Goal: Task Accomplishment & Management: Manage account settings

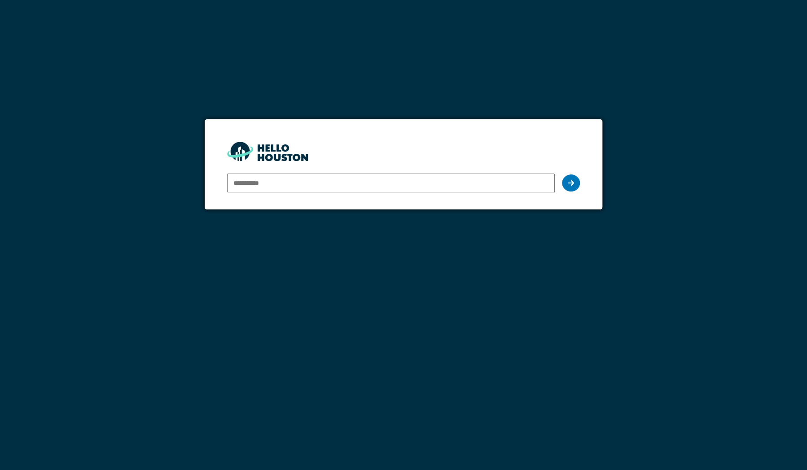
type input "**********"
drag, startPoint x: 0, startPoint y: 0, endPoint x: 371, endPoint y: 179, distance: 412.0
click at [371, 179] on input "**********" at bounding box center [391, 183] width 328 height 19
click at [573, 181] on icon at bounding box center [571, 182] width 6 height 7
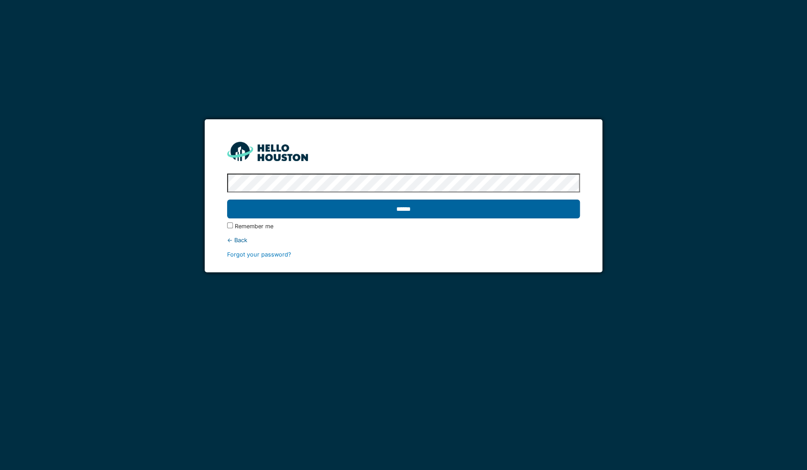
click at [533, 212] on input "******" at bounding box center [403, 209] width 353 height 19
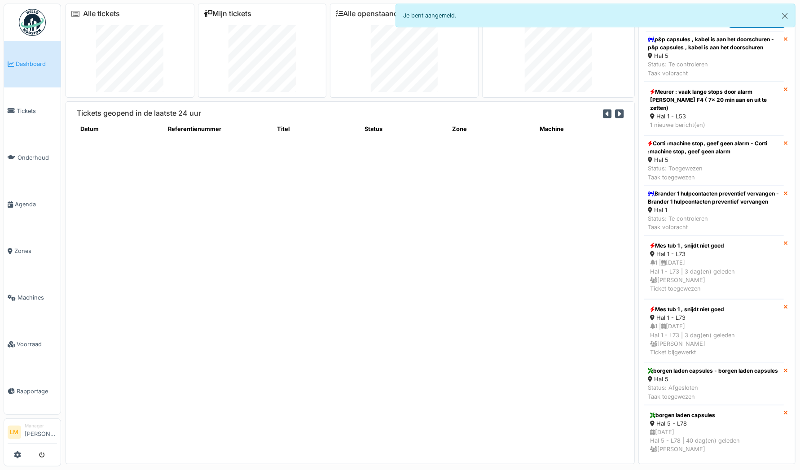
click at [226, 13] on link "Mijn tickets" at bounding box center [228, 13] width 48 height 9
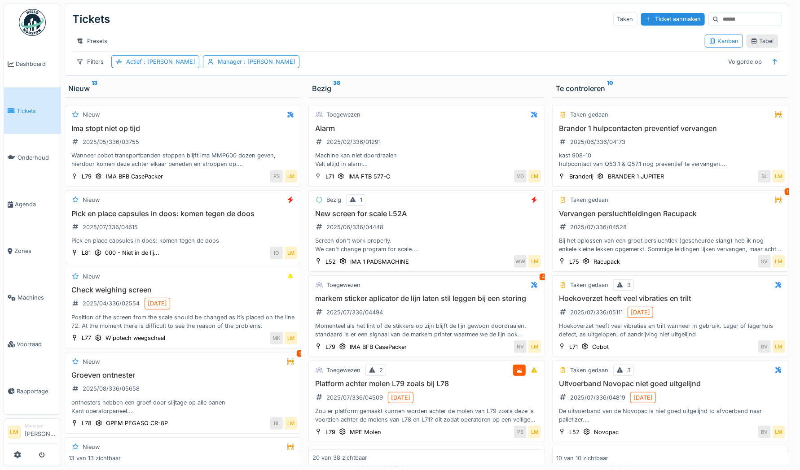
click at [761, 45] on div "Tabel" at bounding box center [761, 41] width 23 height 9
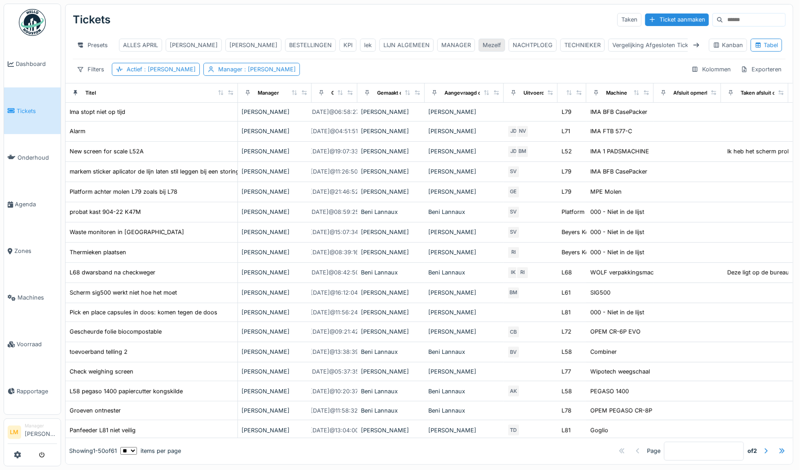
click at [482, 46] on div "Mezelf" at bounding box center [491, 45] width 18 height 9
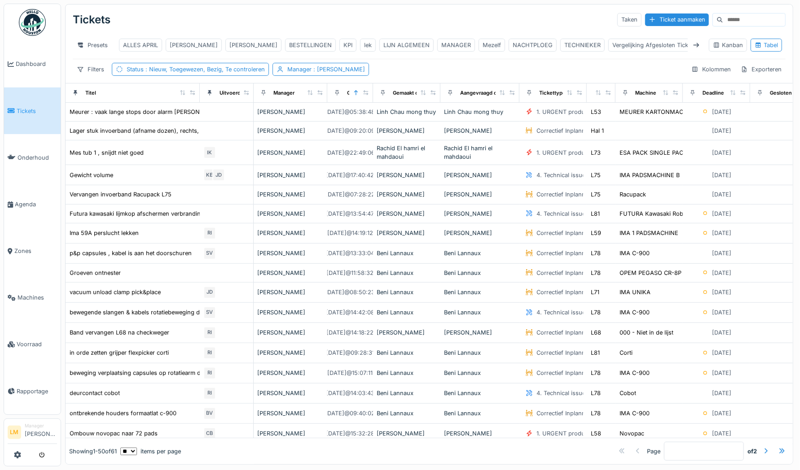
drag, startPoint x: 152, startPoint y: 97, endPoint x: 192, endPoint y: 94, distance: 40.1
click at [192, 94] on div "Titel" at bounding box center [132, 92] width 127 height 11
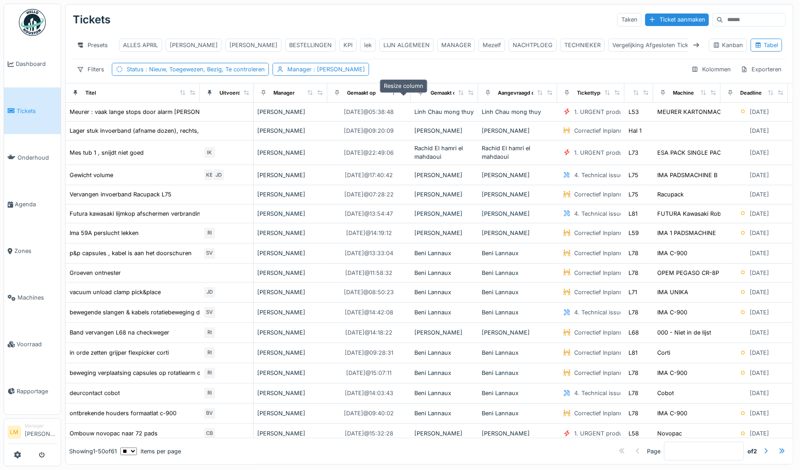
drag, startPoint x: 366, startPoint y: 99, endPoint x: 401, endPoint y: 102, distance: 35.2
click at [401, 97] on div at bounding box center [403, 93] width 6 height 8
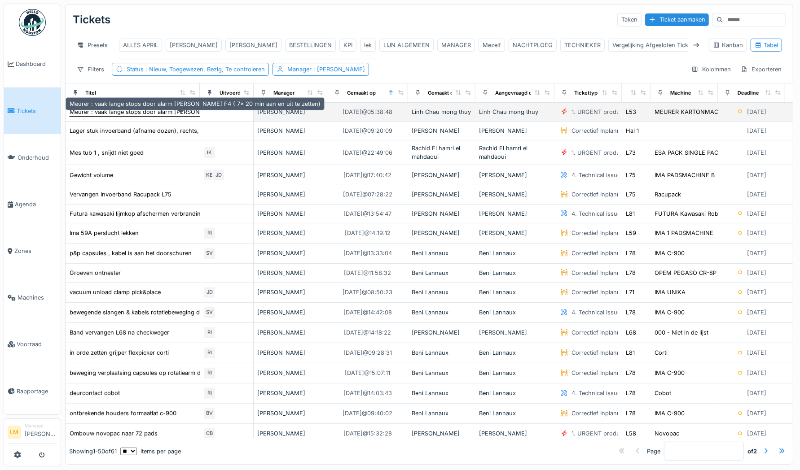
click at [170, 116] on div "Meurer : vaak lange stops door alarm Nordson F4 ( 7x 20 min aan en uit te zette…" at bounding box center [195, 112] width 251 height 9
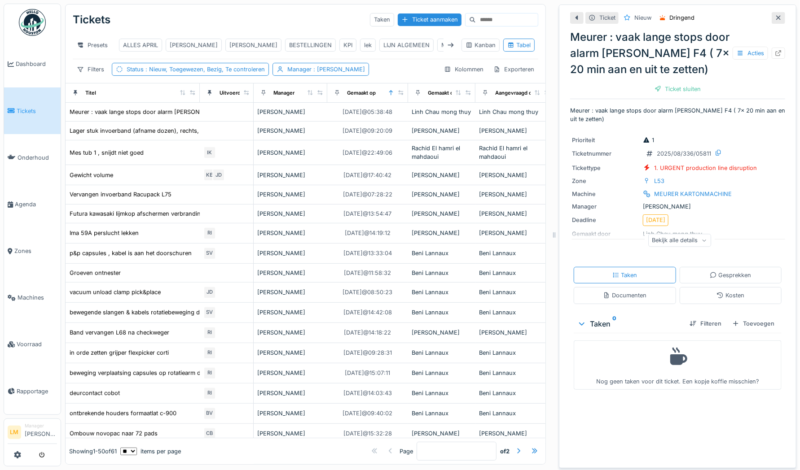
click at [662, 242] on div "Bekijk alle details" at bounding box center [679, 240] width 63 height 13
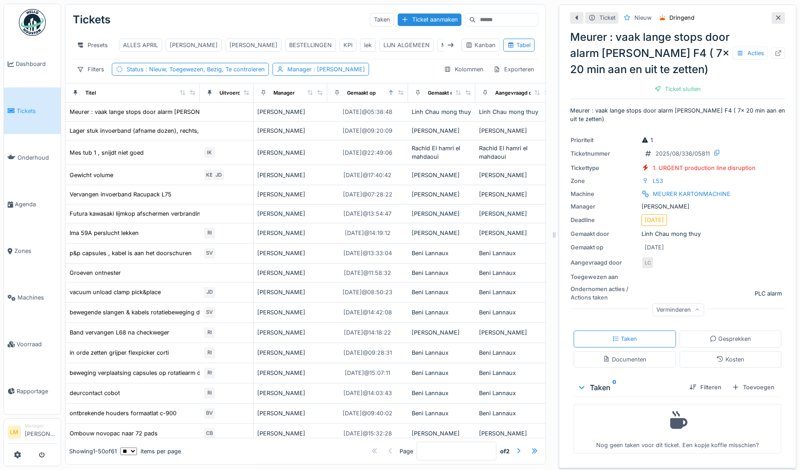
scroll to position [0, 1]
click at [774, 55] on icon at bounding box center [777, 53] width 7 height 6
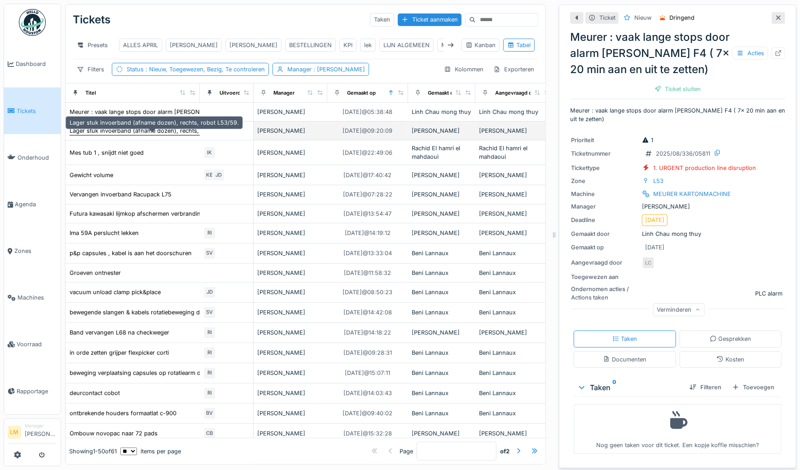
click at [168, 135] on div "Lager stuk invoerband (afname dozen), rechts, robot L53/59." at bounding box center [154, 131] width 169 height 9
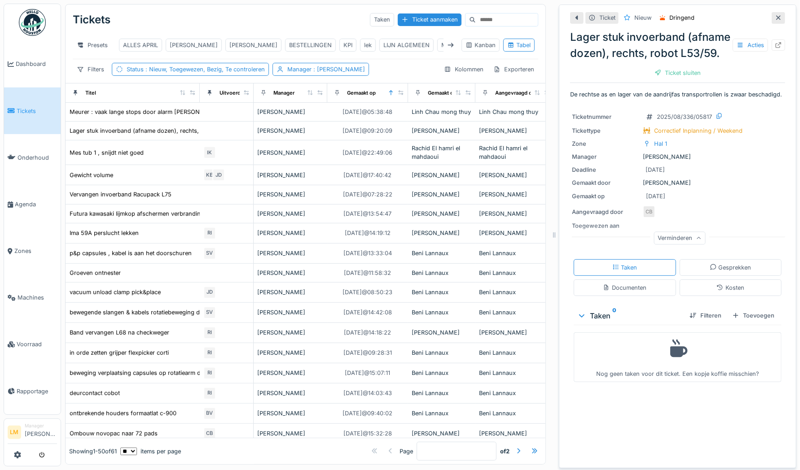
click at [776, 18] on icon at bounding box center [778, 18] width 4 height 4
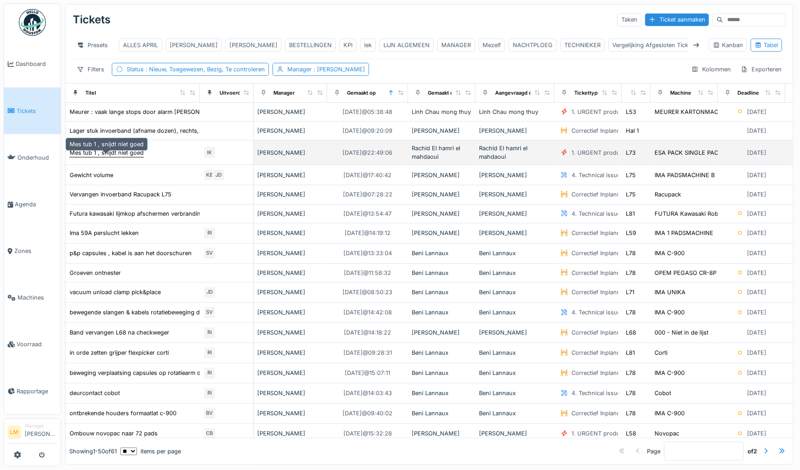
click at [123, 157] on div "Mes tub 1 , snijdt niet goed" at bounding box center [107, 153] width 74 height 9
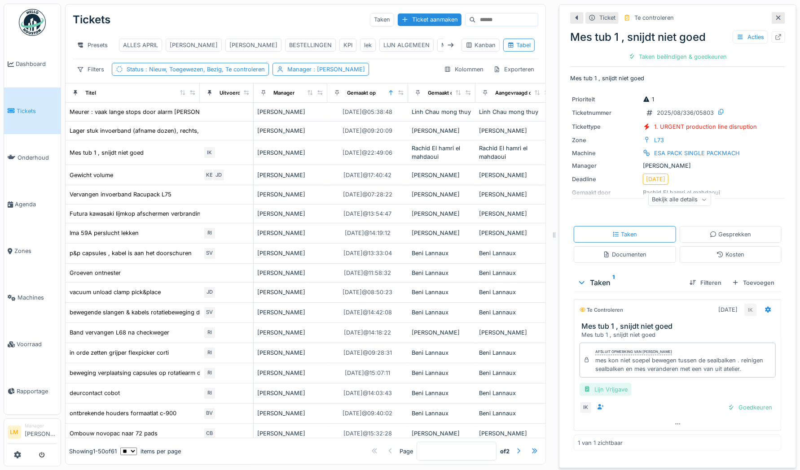
click at [606, 389] on div "Lijn Vrijgave" at bounding box center [605, 389] width 52 height 13
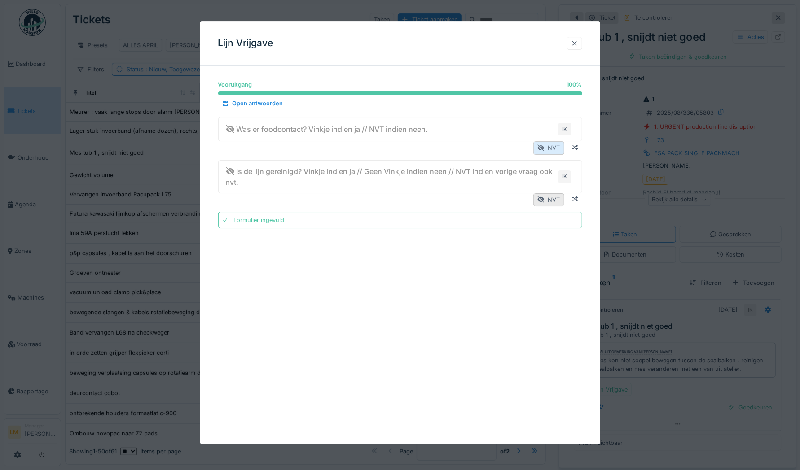
click at [560, 145] on div "NVT" at bounding box center [548, 148] width 31 height 13
click at [553, 201] on div "NVT" at bounding box center [548, 199] width 31 height 13
click at [576, 46] on div at bounding box center [574, 43] width 7 height 9
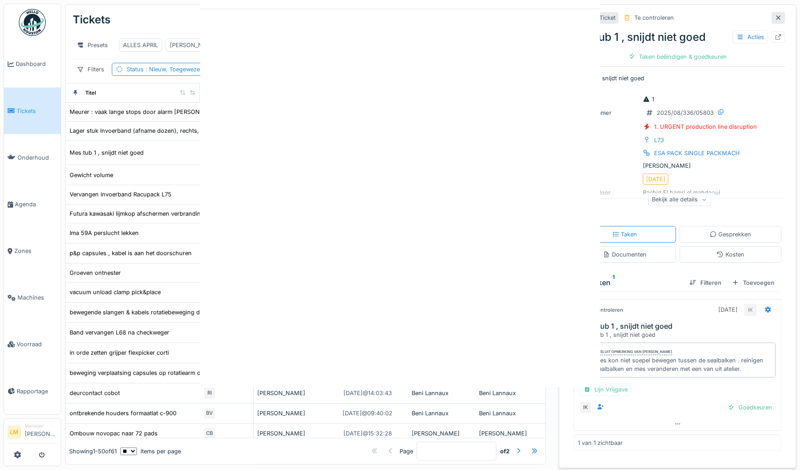
click at [706, 198] on div at bounding box center [400, 235] width 800 height 470
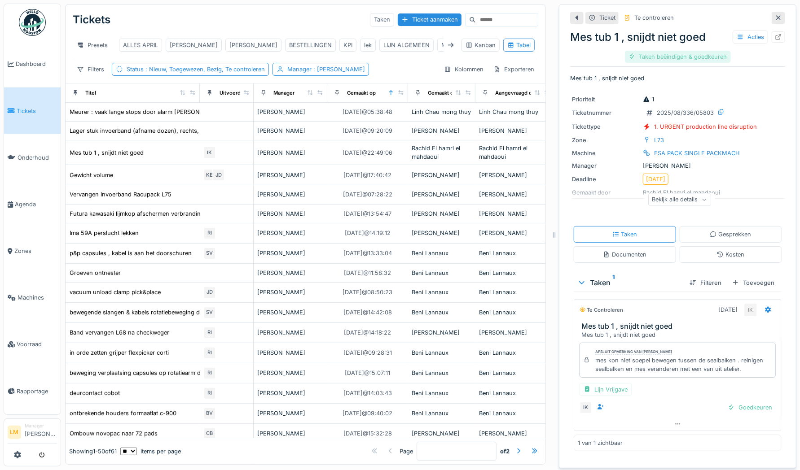
click at [669, 52] on div "Taken beëindigen & goedkeuren" at bounding box center [678, 57] width 106 height 12
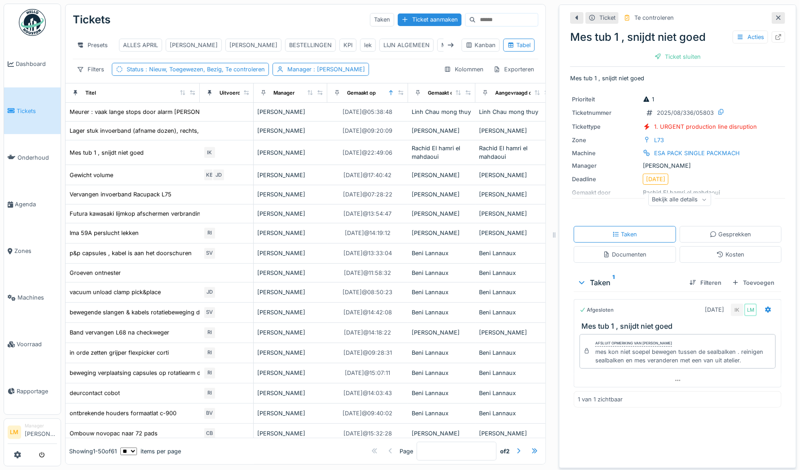
click at [774, 22] on div at bounding box center [777, 17] width 7 height 9
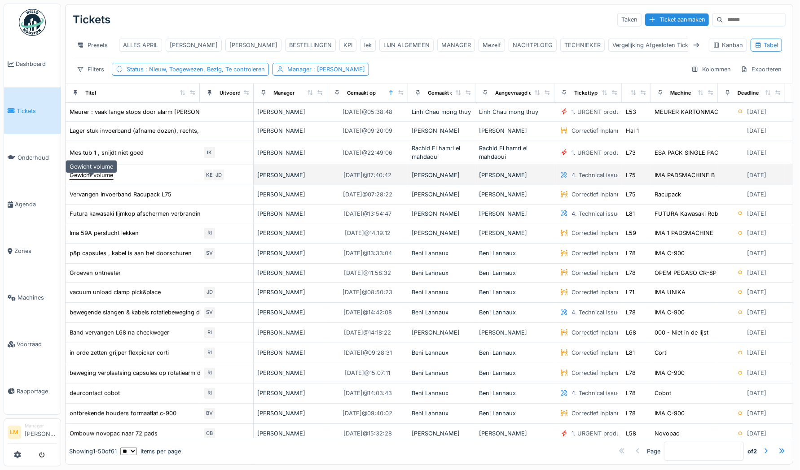
click at [98, 179] on div "Gewicht volume" at bounding box center [92, 175] width 44 height 9
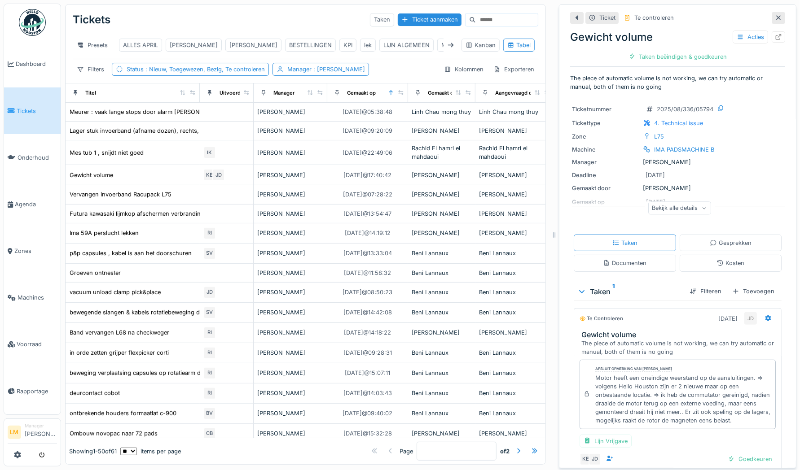
scroll to position [41, 0]
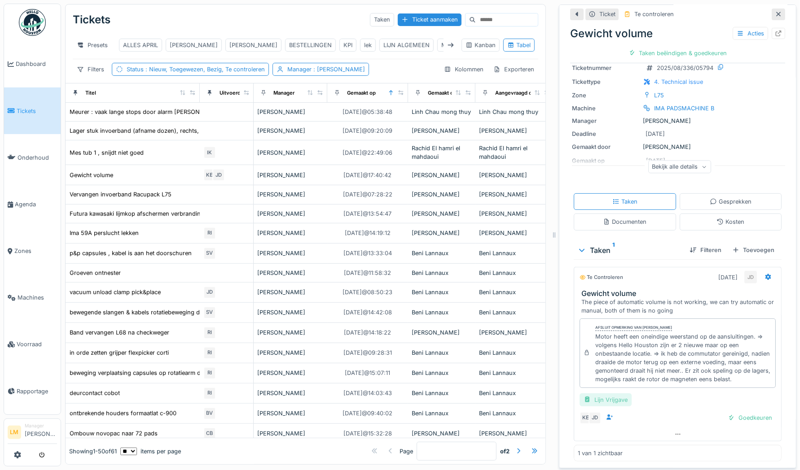
click at [589, 400] on div "Lijn Vrijgave" at bounding box center [605, 399] width 52 height 13
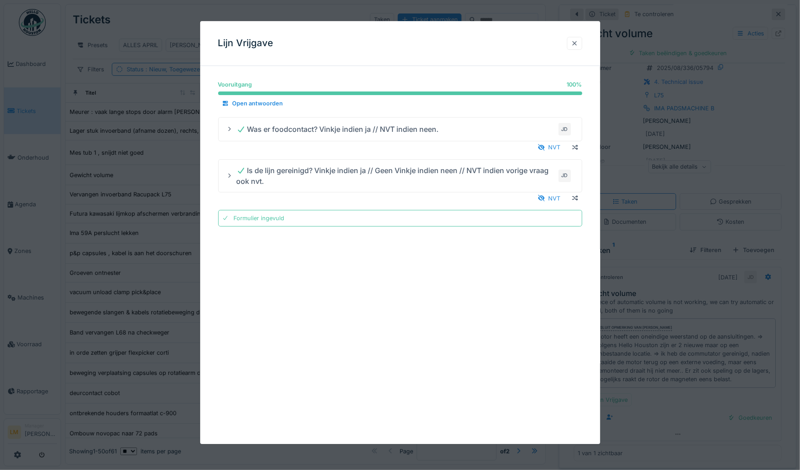
click at [576, 44] on div at bounding box center [574, 43] width 7 height 9
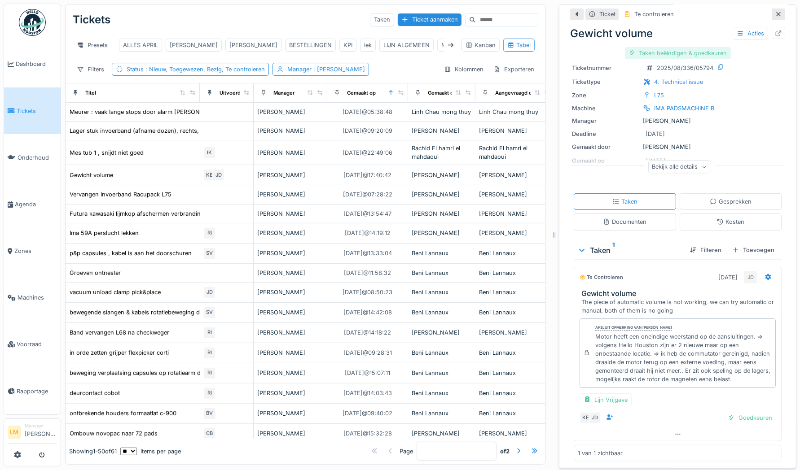
click at [695, 54] on div "Taken beëindigen & goedkeuren" at bounding box center [678, 53] width 106 height 12
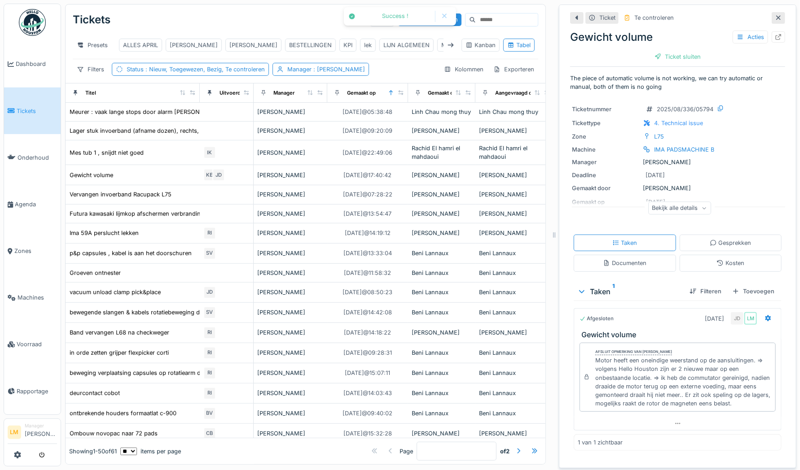
scroll to position [0, 0]
click at [664, 53] on div "Ticket sluiten" at bounding box center [678, 57] width 54 height 12
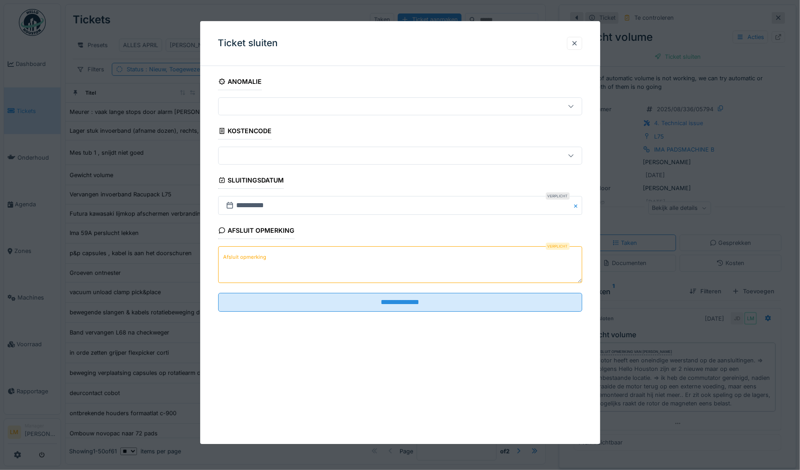
click at [289, 269] on textarea "Afsluit opmerking" at bounding box center [400, 265] width 364 height 37
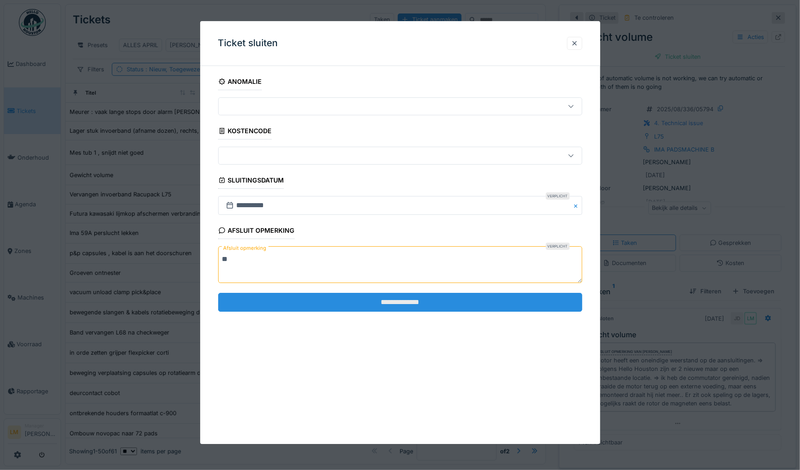
type textarea "**"
click at [303, 303] on input "**********" at bounding box center [400, 302] width 364 height 19
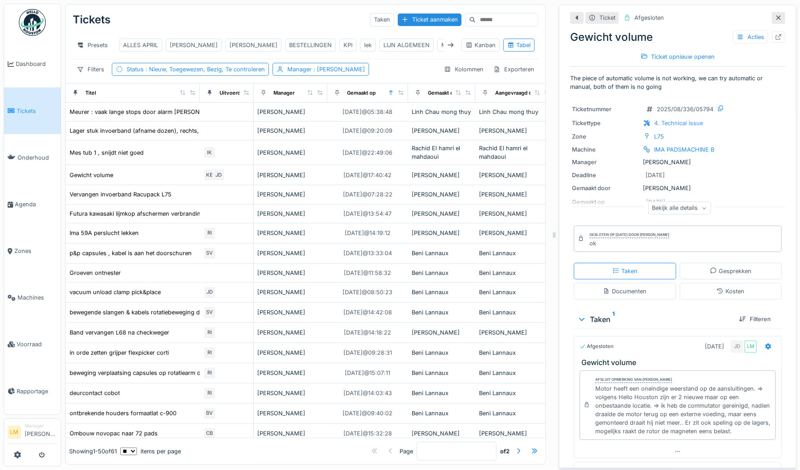
click at [774, 22] on div at bounding box center [777, 17] width 7 height 9
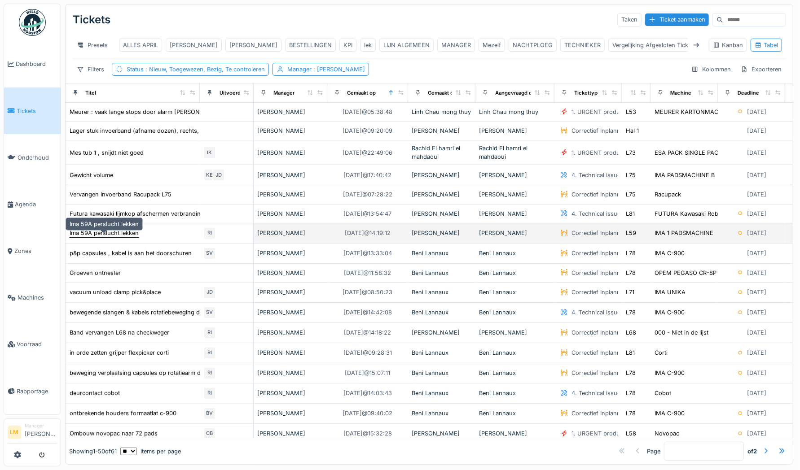
click at [127, 237] on div "Ima 59A perslucht lekken" at bounding box center [104, 233] width 69 height 9
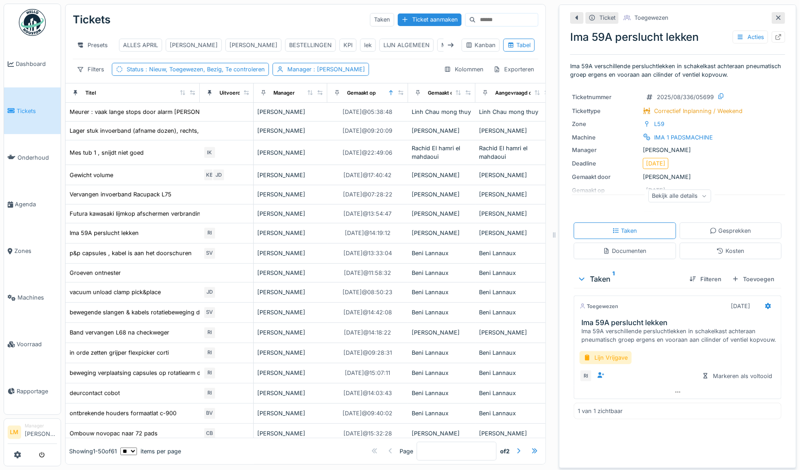
click at [774, 18] on icon at bounding box center [777, 18] width 7 height 6
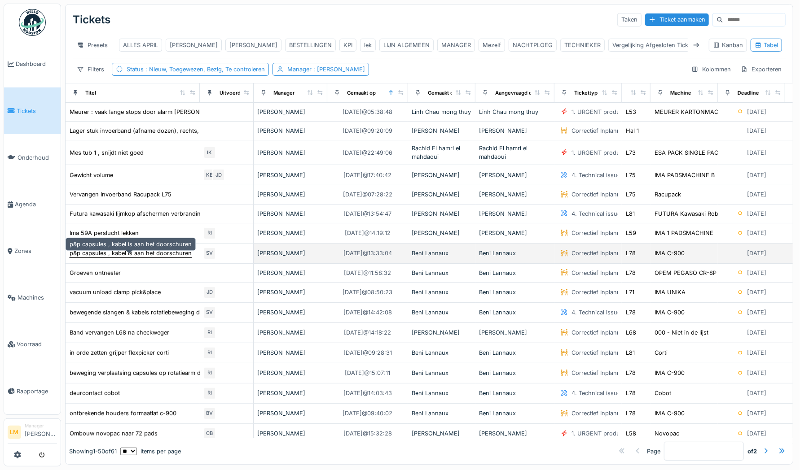
click at [169, 258] on div "p&p capsules , kabel is aan het doorschuren" at bounding box center [131, 253] width 122 height 9
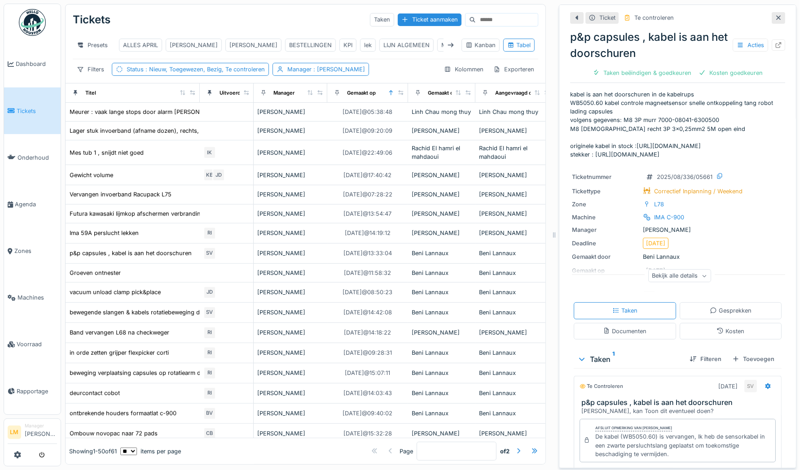
scroll to position [75, 0]
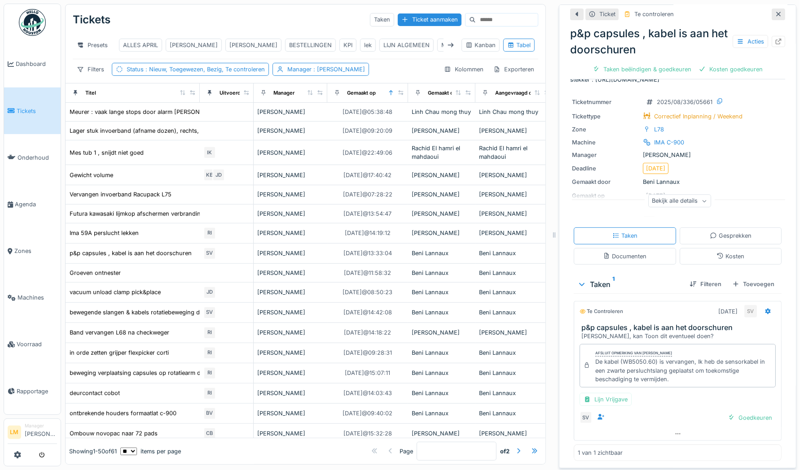
click at [703, 415] on div "SV Goedkeuren" at bounding box center [677, 417] width 196 height 13
click at [603, 402] on div "Lijn Vrijgave" at bounding box center [605, 399] width 52 height 13
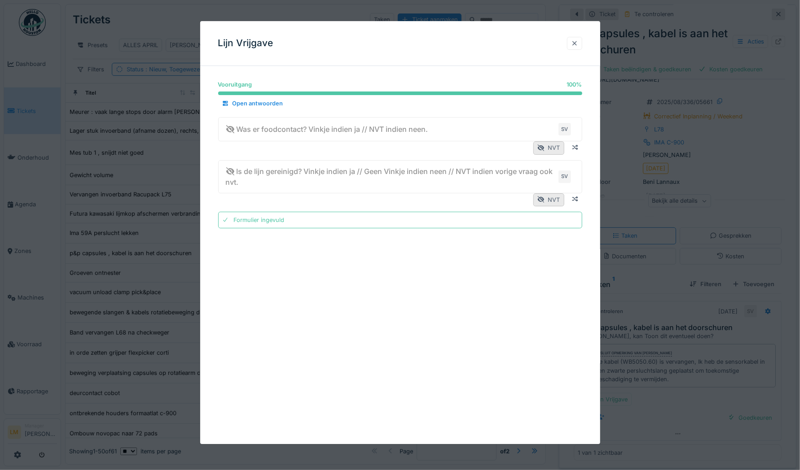
click at [578, 42] on div at bounding box center [574, 43] width 7 height 9
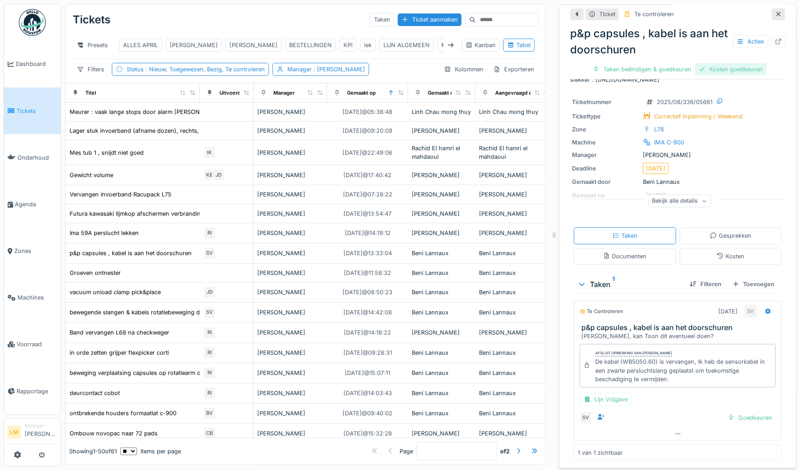
click at [727, 70] on div "Kosten goedkeuren" at bounding box center [730, 69] width 71 height 12
click at [640, 68] on div "Taken beëindigen & goedkeuren" at bounding box center [678, 69] width 106 height 12
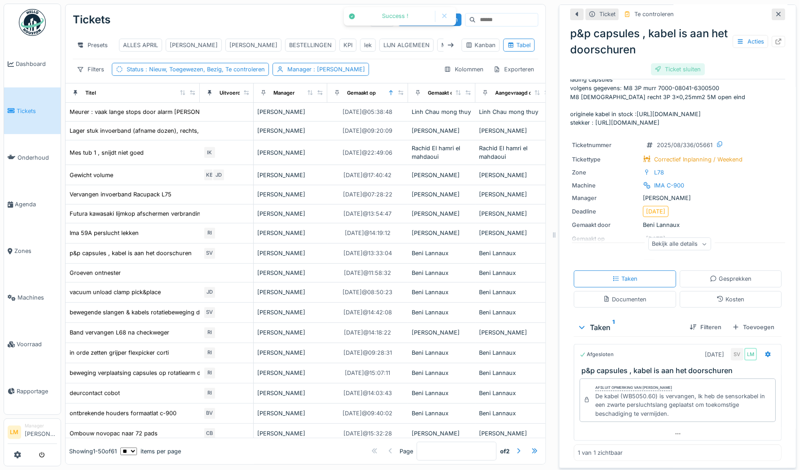
scroll to position [32, 0]
click at [685, 68] on div "Ticket sluiten" at bounding box center [678, 69] width 54 height 12
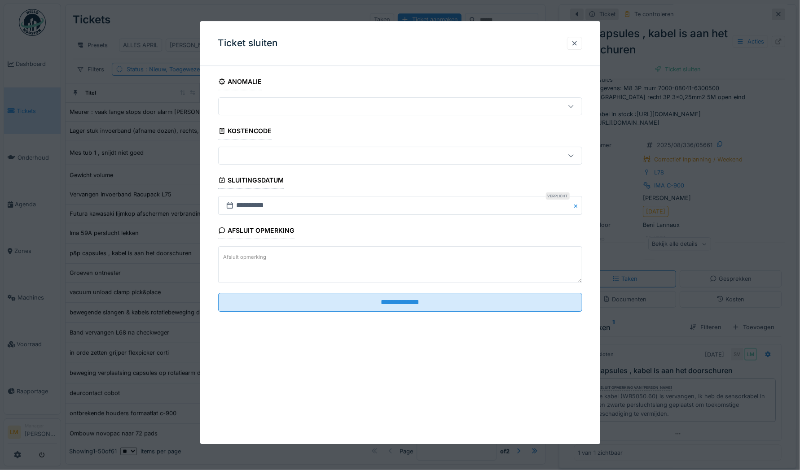
click at [406, 277] on textarea "Afsluit opmerking" at bounding box center [400, 265] width 364 height 37
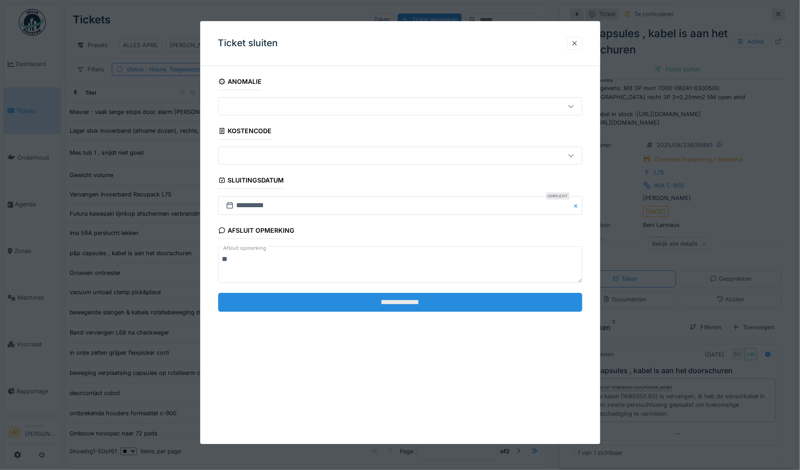
type textarea "**"
click at [393, 303] on input "**********" at bounding box center [400, 302] width 364 height 19
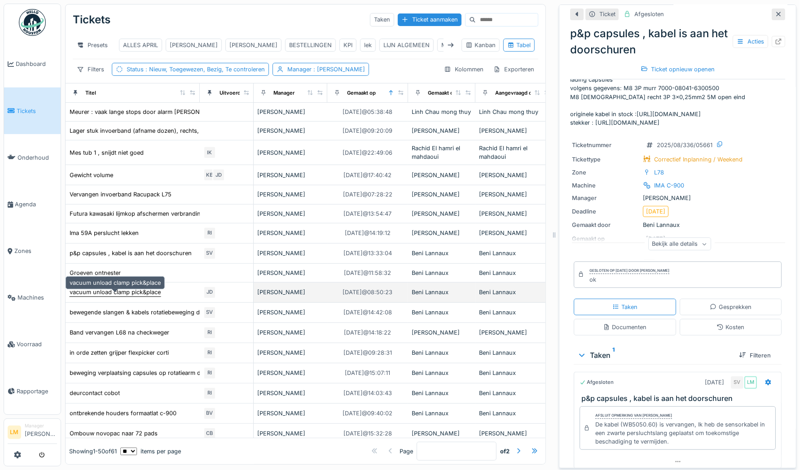
click at [140, 297] on div "vacuum unload clamp pick&place" at bounding box center [115, 292] width 91 height 9
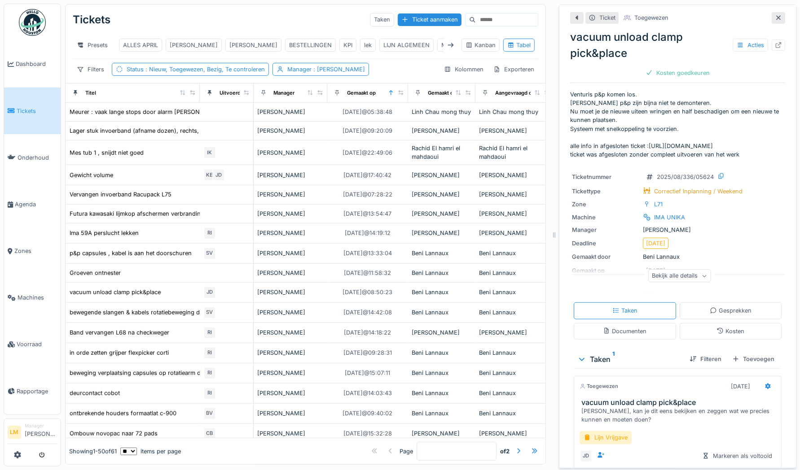
scroll to position [56, 0]
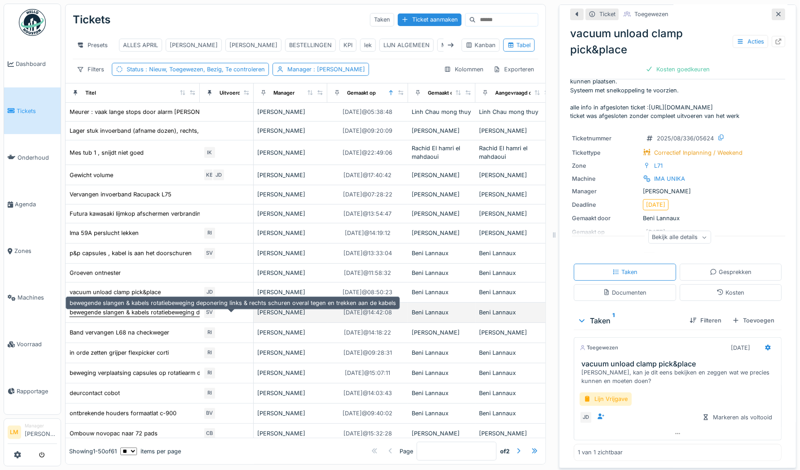
click at [144, 317] on div "bewegende slangen & kabels rotatiebeweging deponering links & rechts schuren ov…" at bounding box center [233, 312] width 326 height 9
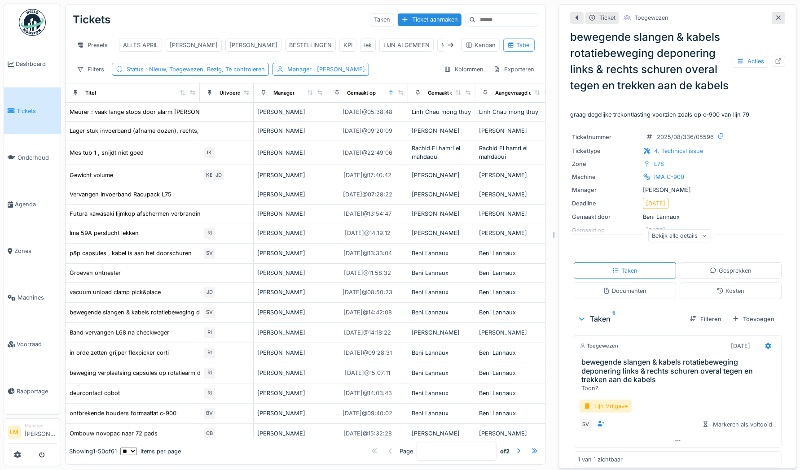
scroll to position [23, 0]
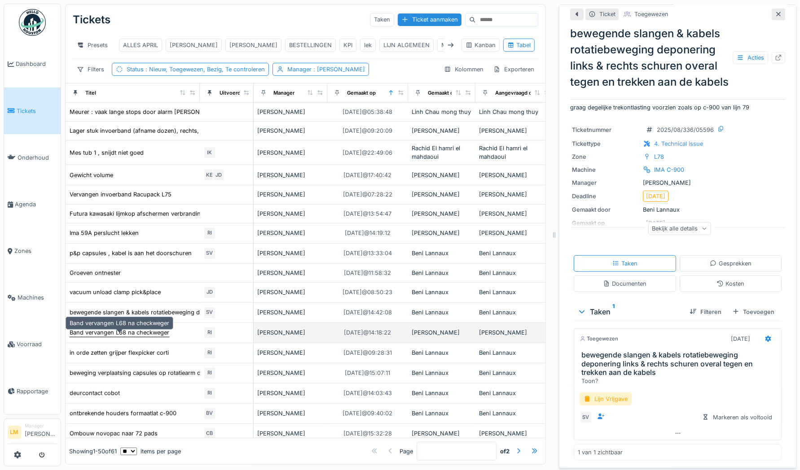
click at [148, 336] on div "Band vervangen L68 na checkweger" at bounding box center [120, 332] width 100 height 9
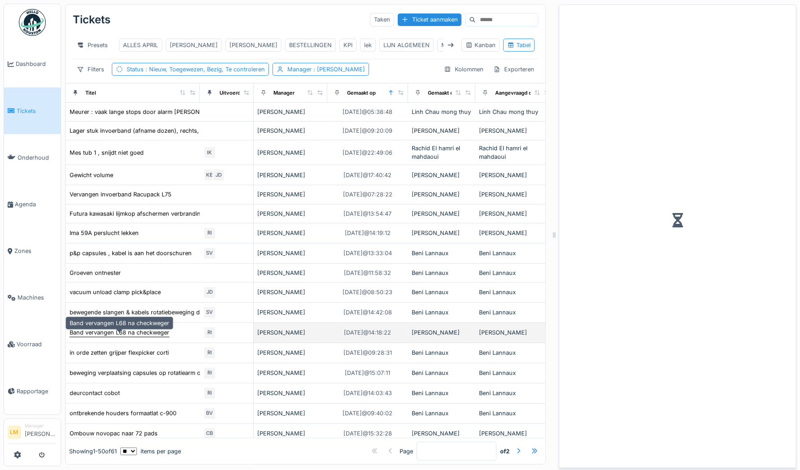
click at [148, 336] on div "Band vervangen L68 na checkweger" at bounding box center [120, 332] width 100 height 9
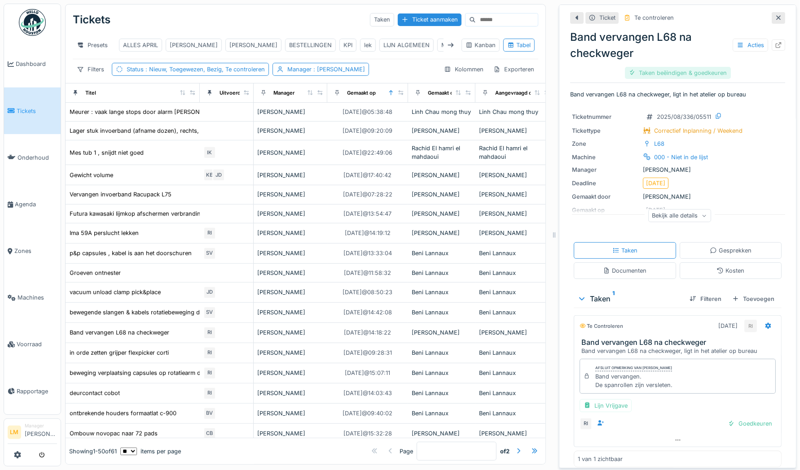
click at [633, 72] on div "Taken beëindigen & goedkeuren" at bounding box center [678, 73] width 106 height 12
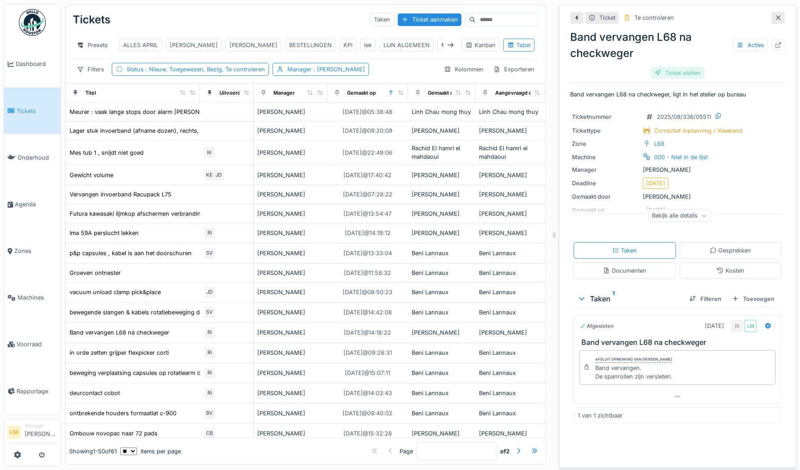
click at [669, 75] on div "Ticket sluiten" at bounding box center [678, 73] width 54 height 12
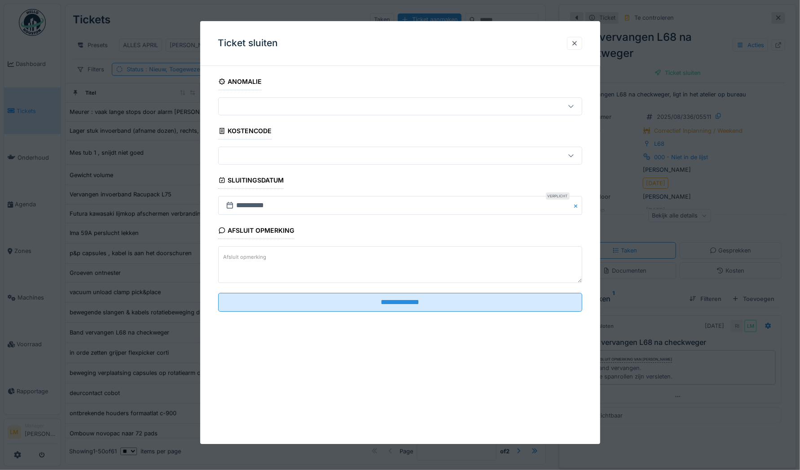
click at [360, 273] on textarea "Afsluit opmerking" at bounding box center [400, 265] width 364 height 37
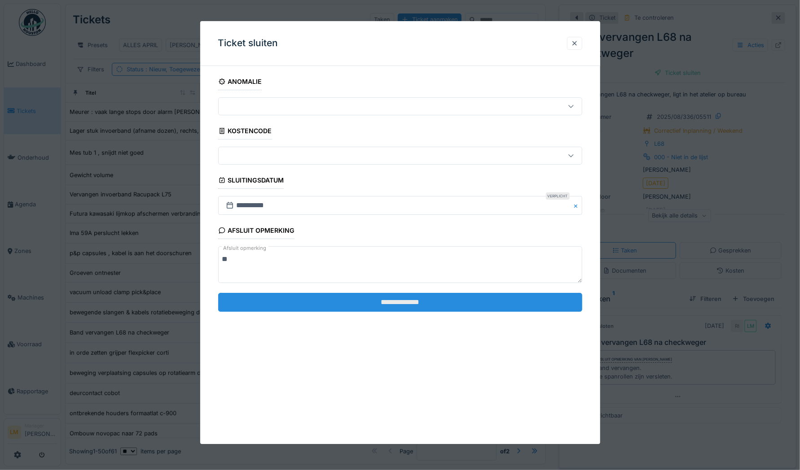
type textarea "**"
click at [338, 297] on input "**********" at bounding box center [400, 302] width 364 height 19
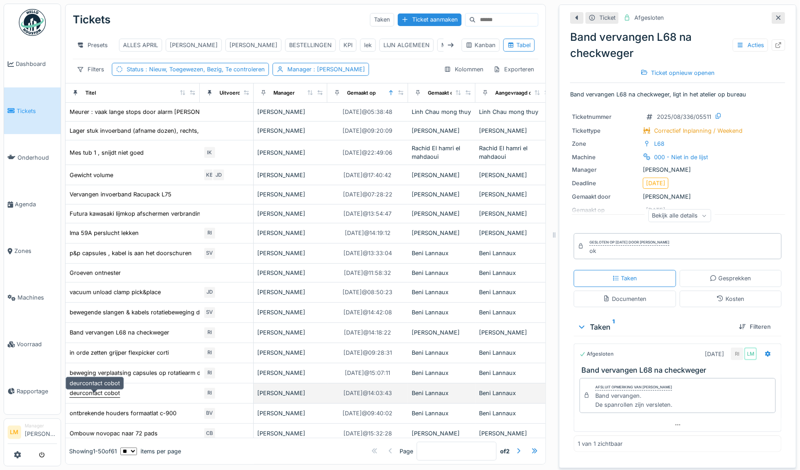
click at [96, 398] on div "deurcontact cobot" at bounding box center [95, 393] width 50 height 9
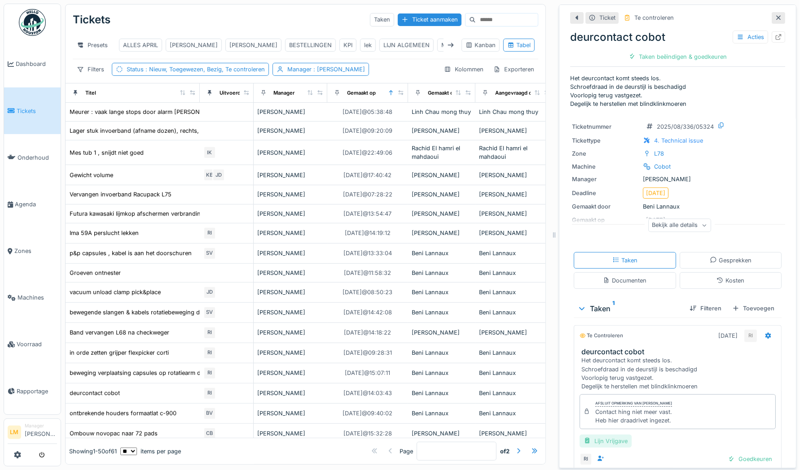
click at [606, 445] on div "Lijn Vrijgave" at bounding box center [605, 441] width 52 height 13
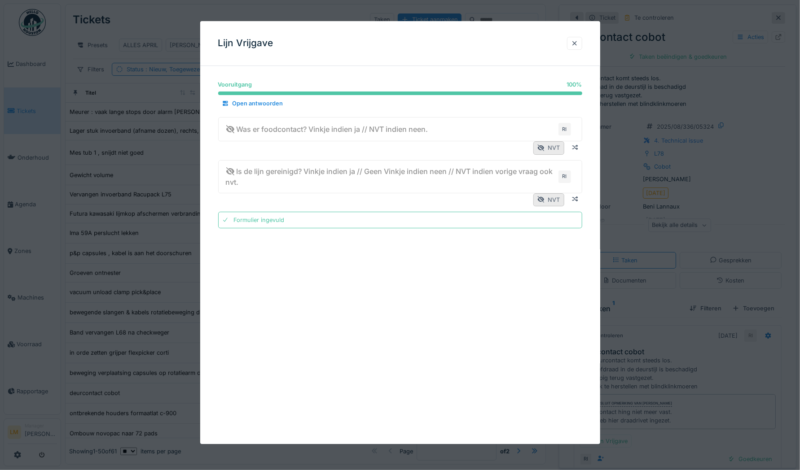
click at [578, 51] on div "Lijn Vrijgave" at bounding box center [400, 43] width 400 height 45
click at [576, 42] on div at bounding box center [574, 43] width 7 height 9
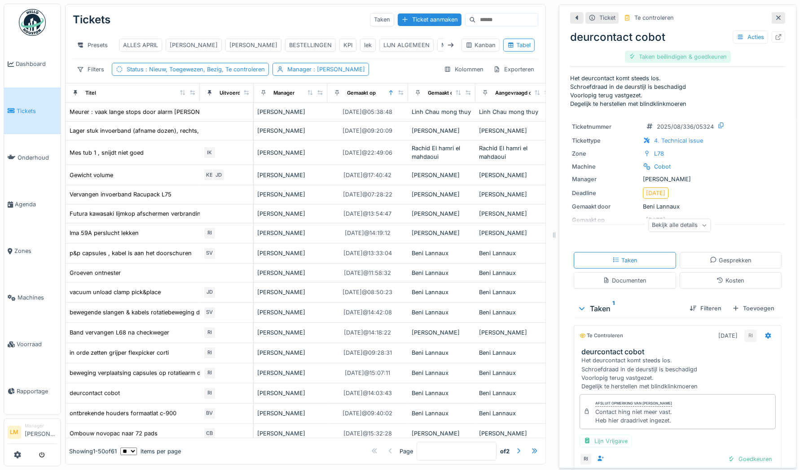
click at [661, 60] on div "Taken beëindigen & goedkeuren" at bounding box center [678, 57] width 106 height 12
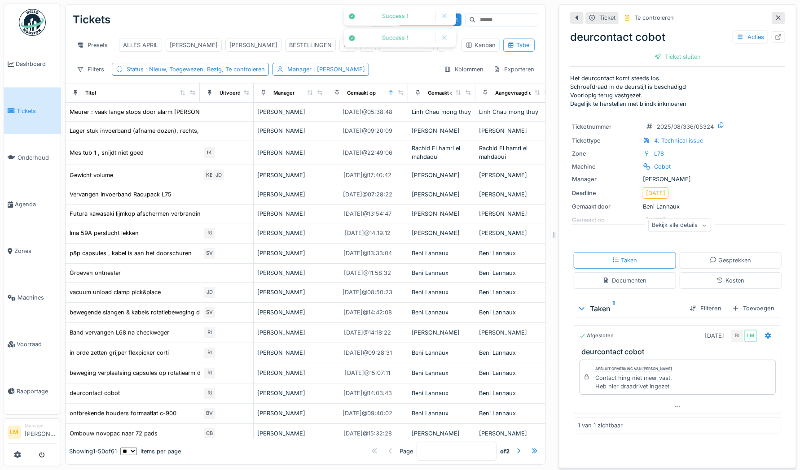
click at [661, 57] on div "Ticket sluiten" at bounding box center [678, 57] width 54 height 12
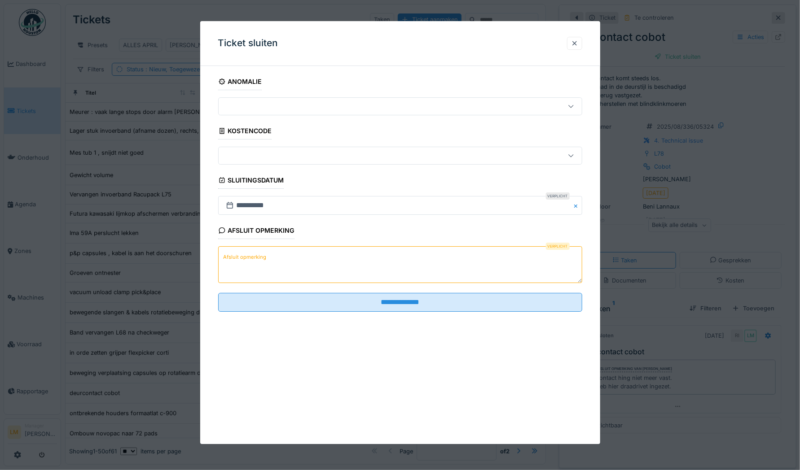
click at [346, 263] on textarea "Afsluit opmerking" at bounding box center [400, 265] width 364 height 37
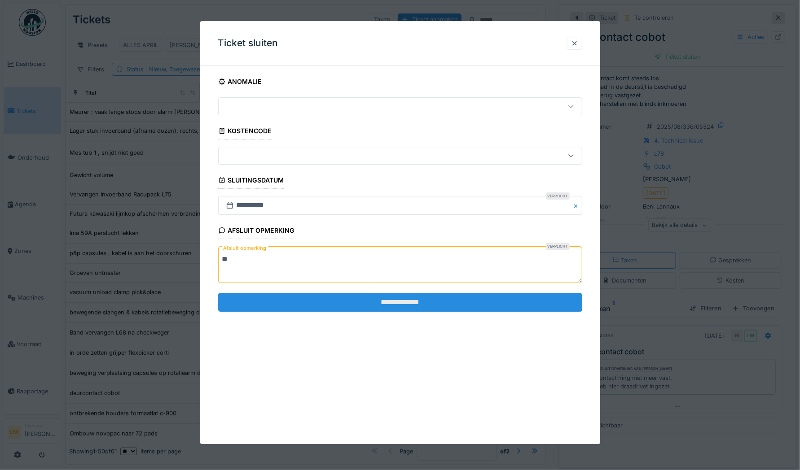
type textarea "**"
click at [339, 295] on input "**********" at bounding box center [400, 302] width 364 height 19
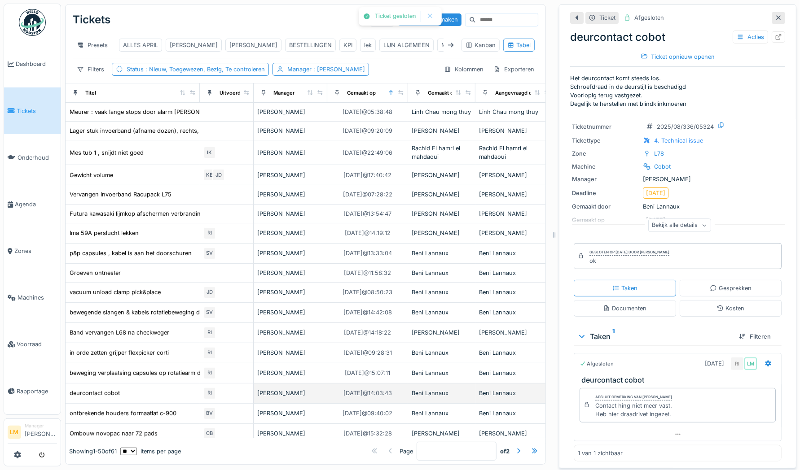
scroll to position [53, 0]
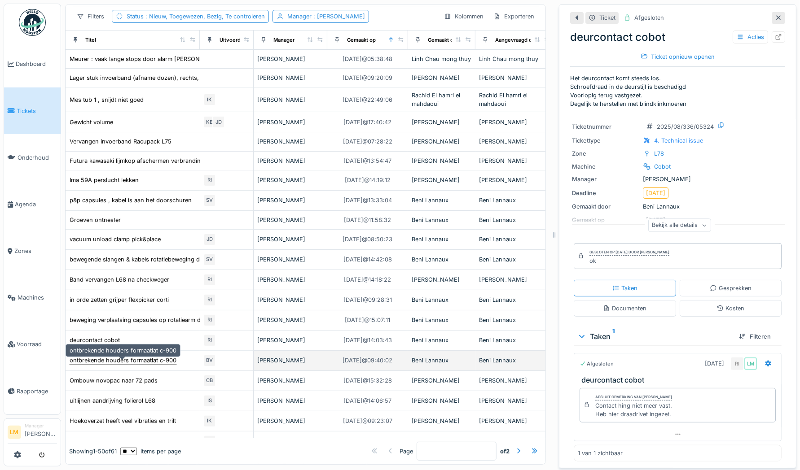
click at [149, 363] on div "ontbrekende houders formaatlat c-900" at bounding box center [123, 360] width 107 height 9
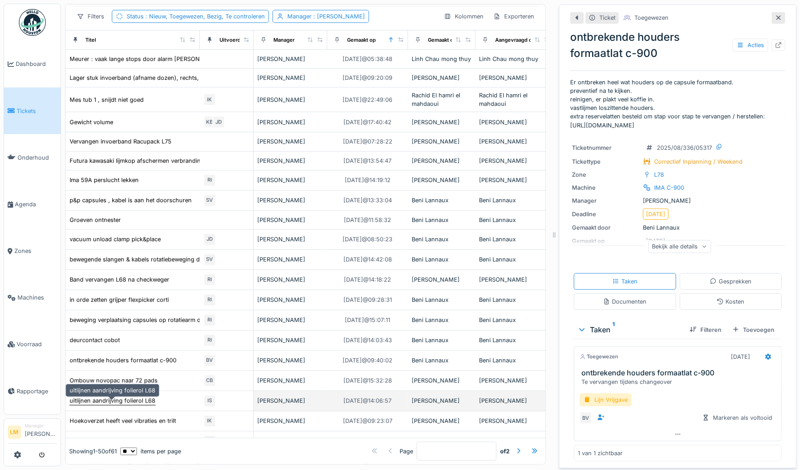
click at [109, 404] on div "uitlijnen aandrijving folierol L68" at bounding box center [113, 401] width 86 height 9
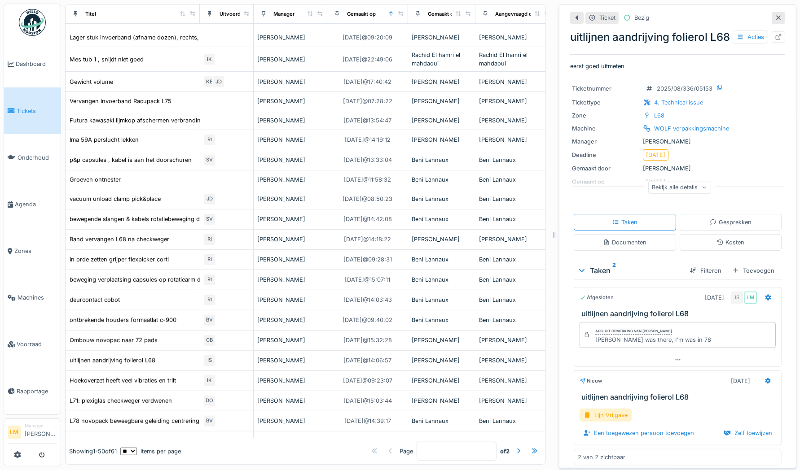
scroll to position [20, 0]
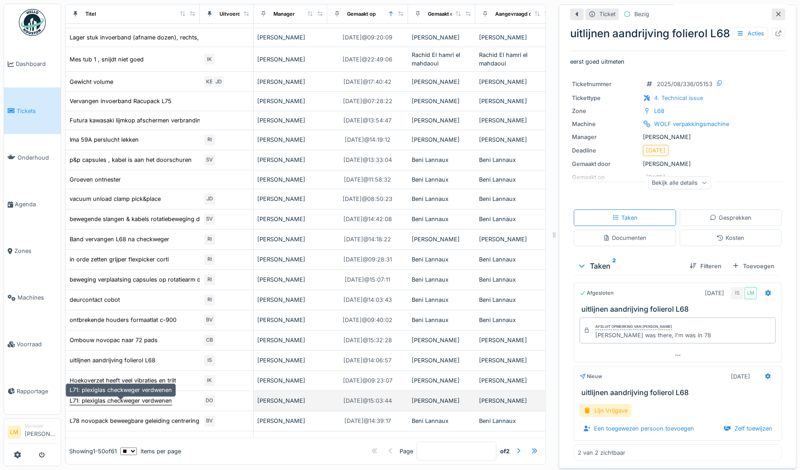
click at [130, 405] on div "L71: plexiglas checkweger verdwenen" at bounding box center [121, 401] width 102 height 9
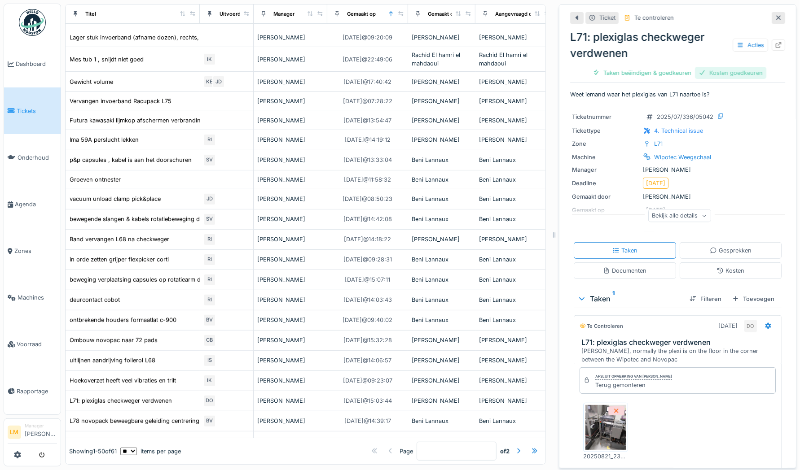
click at [719, 73] on div "Kosten goedkeuren" at bounding box center [730, 73] width 71 height 12
click at [645, 69] on div "Taken beëindigen & goedkeuren" at bounding box center [678, 73] width 106 height 12
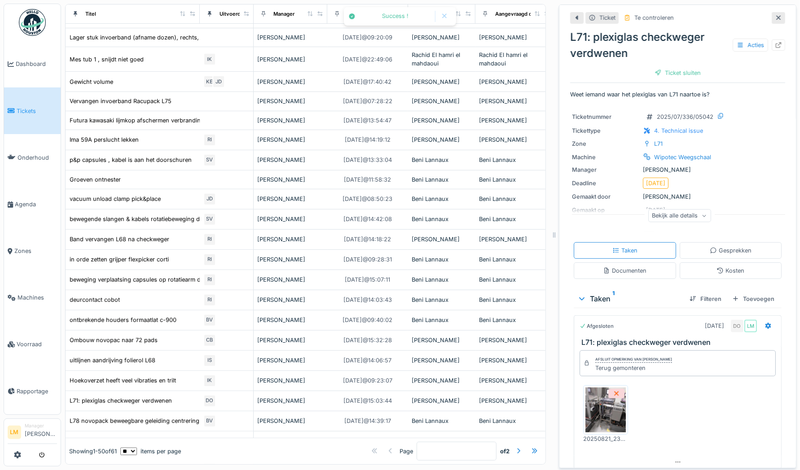
click at [654, 74] on div at bounding box center [657, 73] width 7 height 9
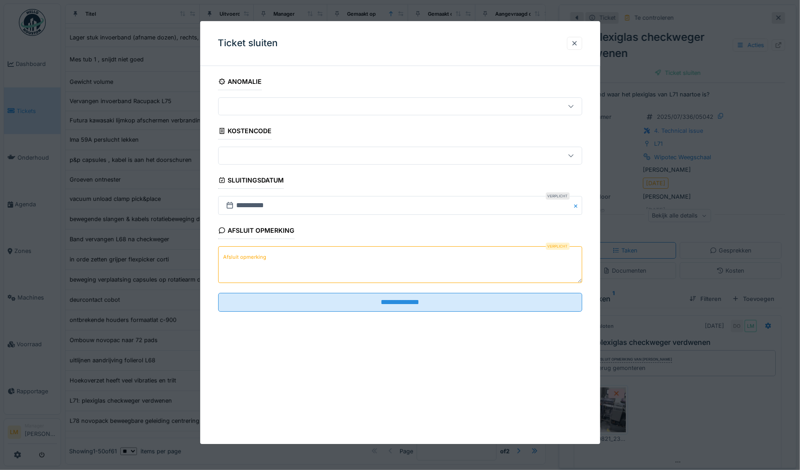
click at [420, 267] on textarea "Afsluit opmerking" at bounding box center [400, 265] width 364 height 37
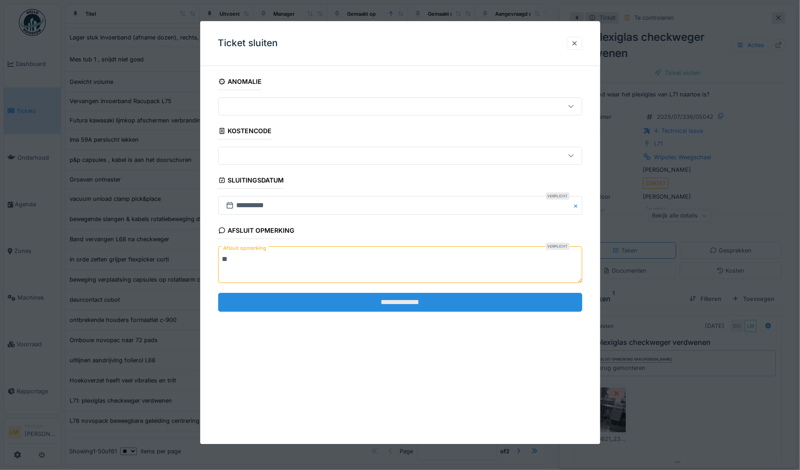
type textarea "**"
click at [413, 301] on input "**********" at bounding box center [400, 302] width 364 height 19
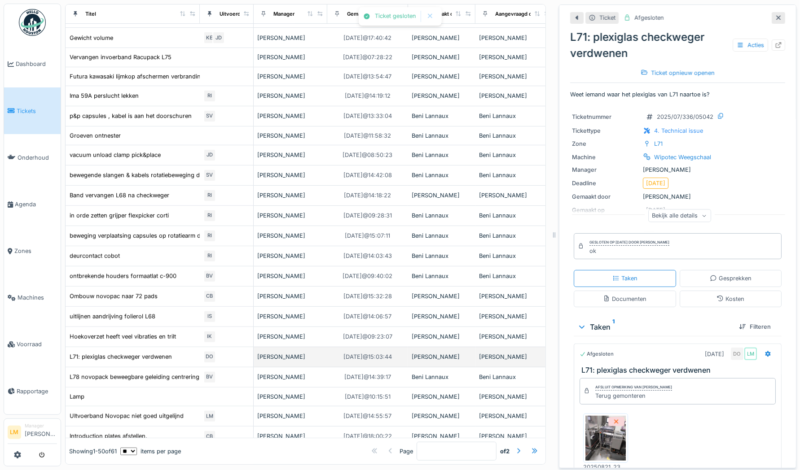
scroll to position [138, 0]
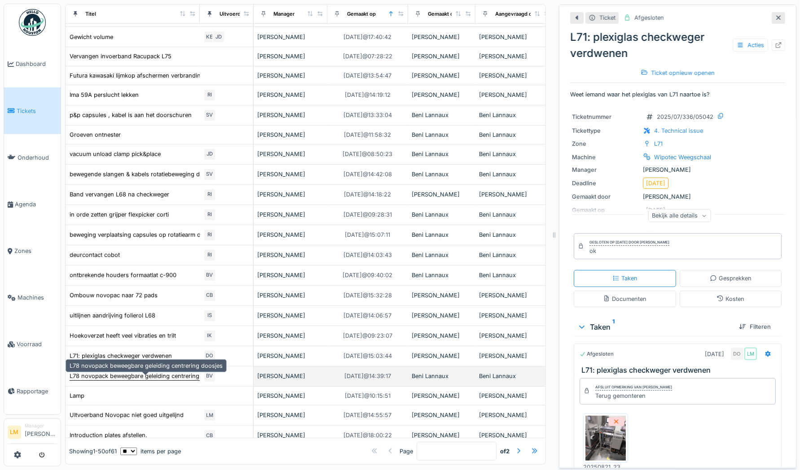
click at [181, 375] on div "L78 novopack beweegbare geleiding centrering doosjes" at bounding box center [146, 375] width 154 height 9
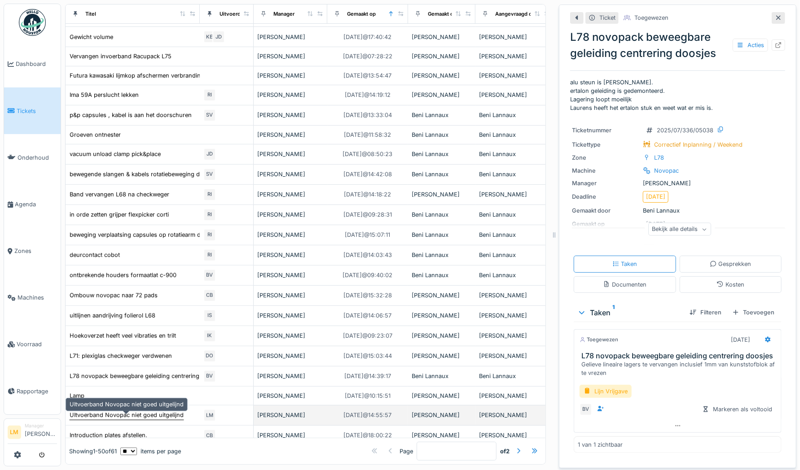
click at [109, 419] on div "UItvoerband Novopac niet goed uitgelijnd" at bounding box center [127, 415] width 114 height 9
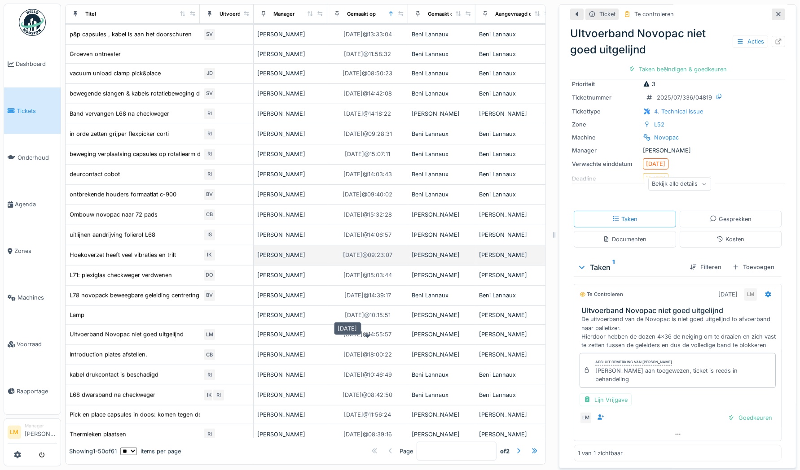
scroll to position [294, 0]
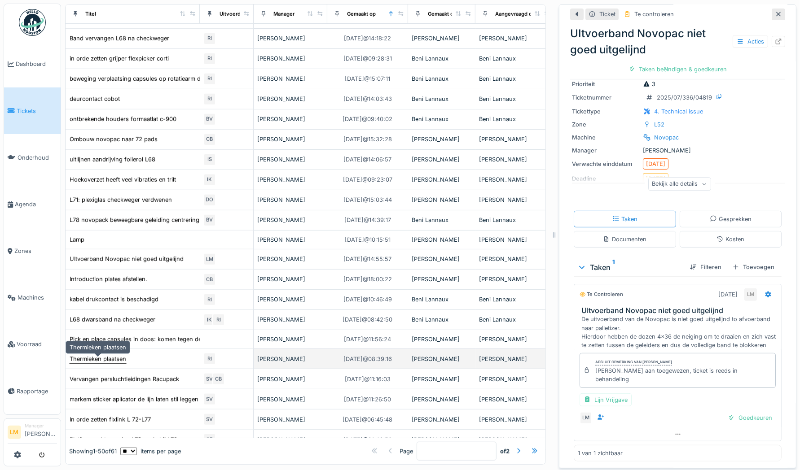
click at [96, 363] on div "Thermieken plaatsen" at bounding box center [98, 359] width 57 height 9
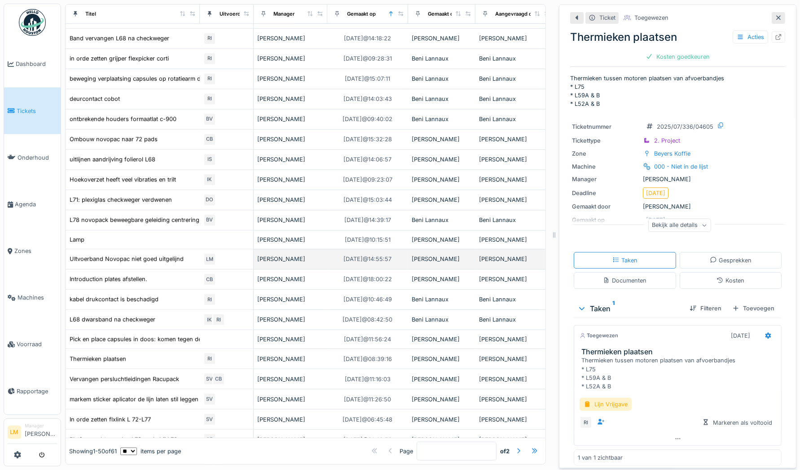
scroll to position [380, 0]
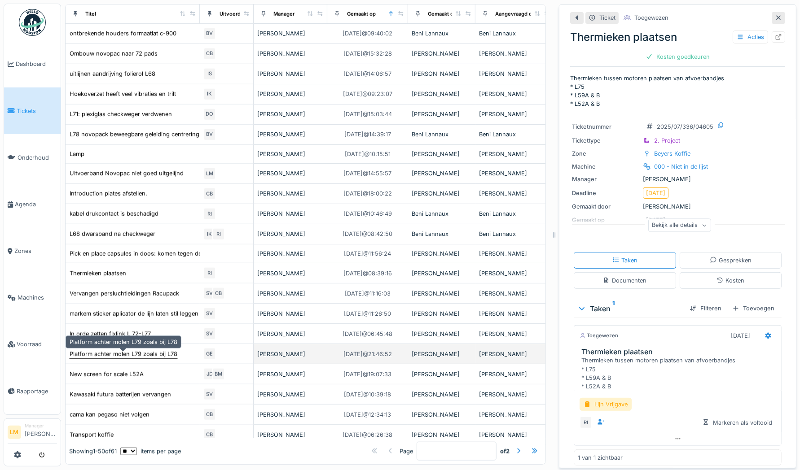
click at [152, 354] on div "Platform achter molen L79 zoals bij L78" at bounding box center [124, 354] width 108 height 9
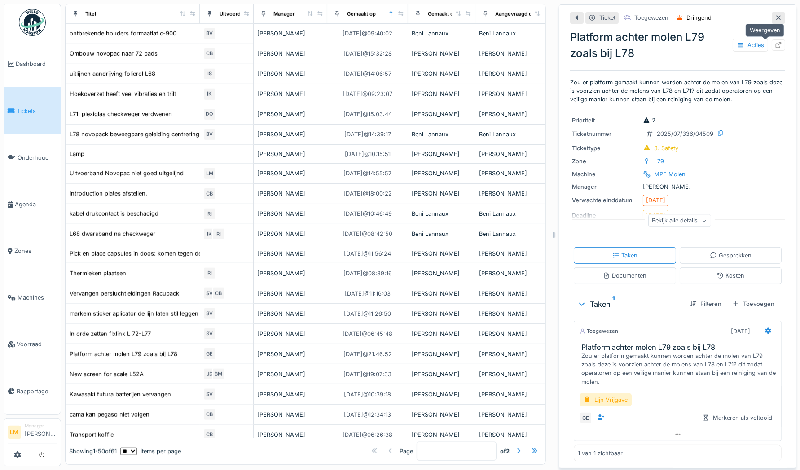
click at [775, 45] on icon at bounding box center [778, 45] width 6 height 6
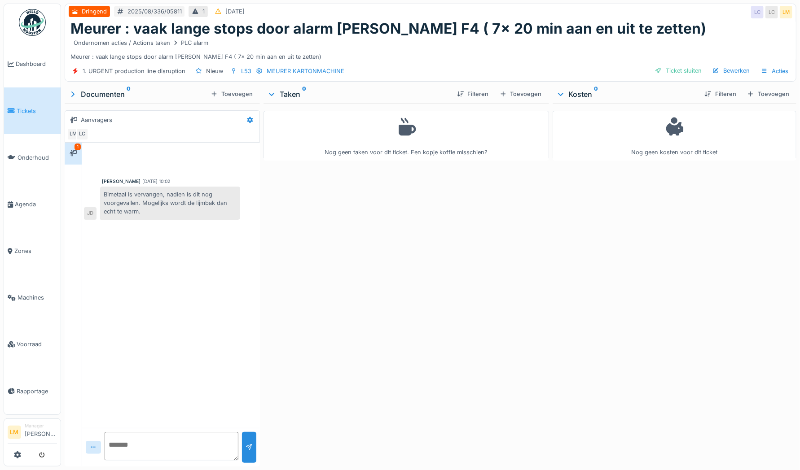
click at [519, 278] on div "Nog geen taken voor dit ticket. Een kopje koffie misschien?" at bounding box center [405, 283] width 285 height 360
click at [503, 378] on div "Nog geen taken voor dit ticket. Een kopje koffie misschien?" at bounding box center [405, 283] width 285 height 360
click at [183, 440] on textarea at bounding box center [172, 446] width 134 height 29
type textarea "*"
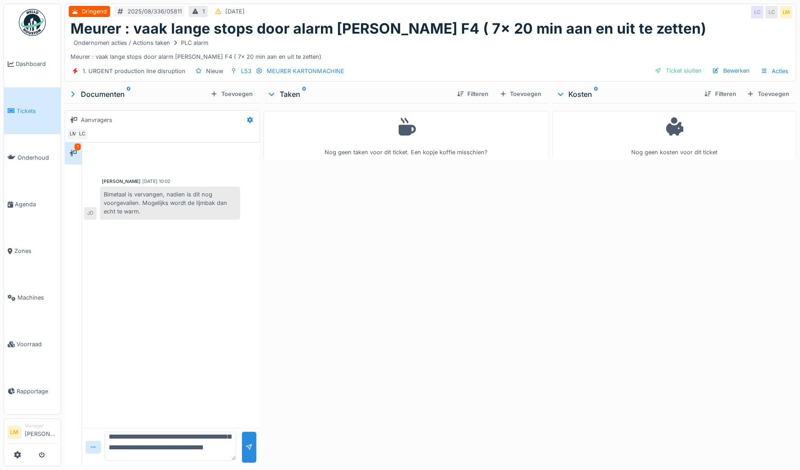
scroll to position [32, 0]
type textarea "**********"
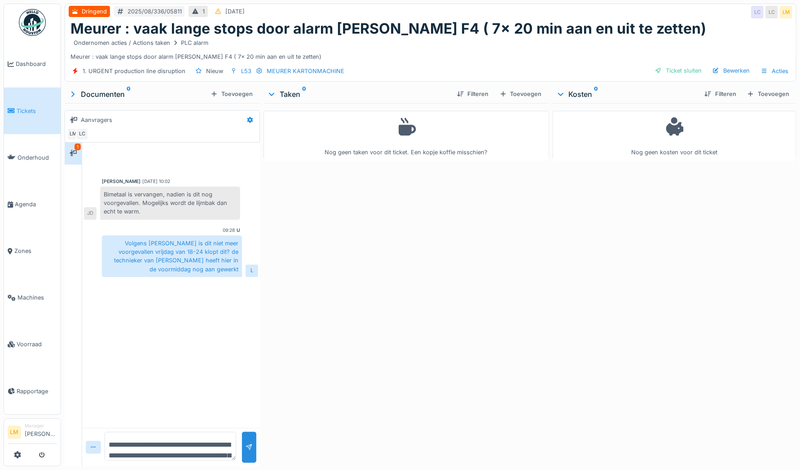
click at [363, 301] on div "Nog geen taken voor dit ticket. Een kopje koffie misschien?" at bounding box center [405, 283] width 285 height 360
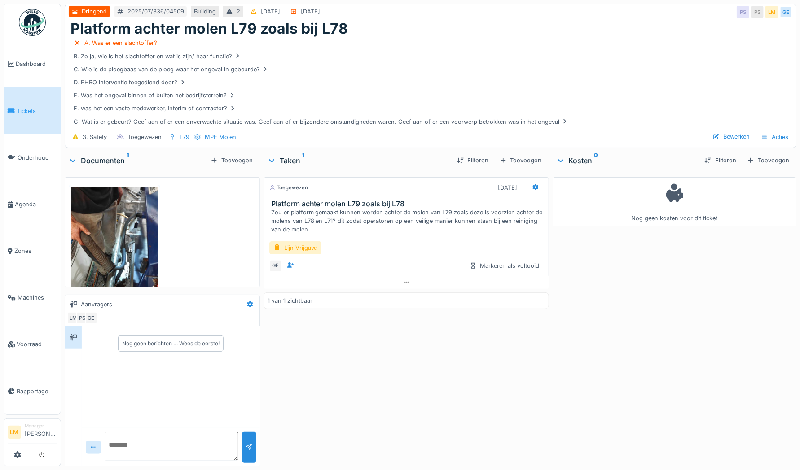
click at [403, 267] on div "GE Markeren als voltooid" at bounding box center [406, 266] width 274 height 13
click at [101, 246] on img at bounding box center [114, 264] width 87 height 155
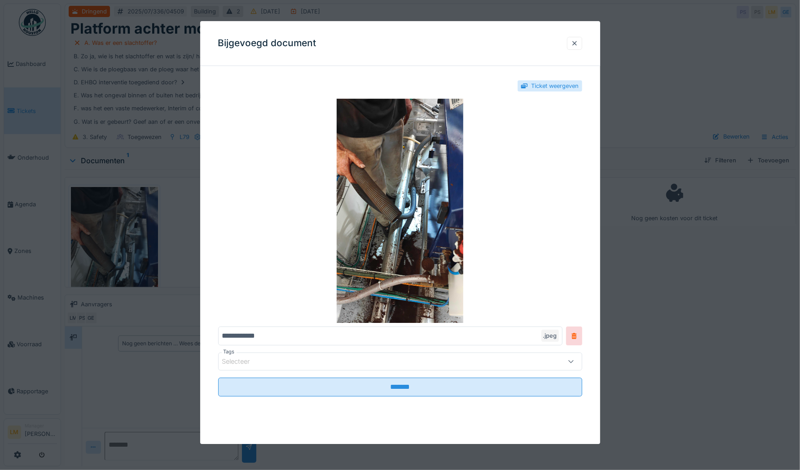
click at [104, 246] on div at bounding box center [400, 235] width 800 height 470
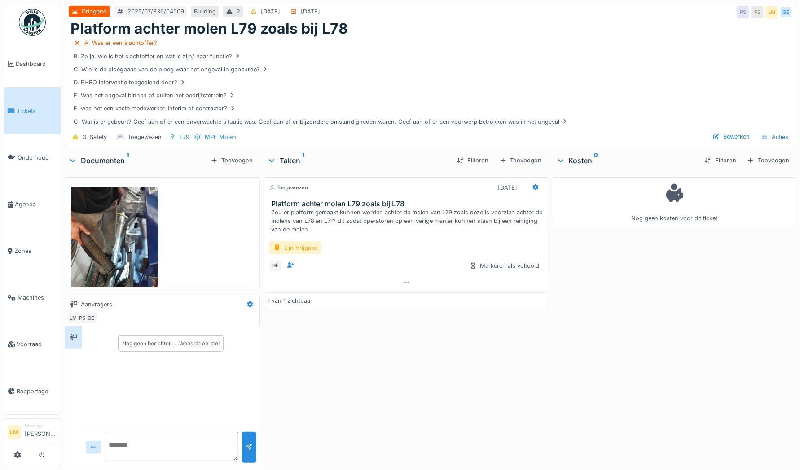
click at [395, 299] on div "1 van 1 zichtbaar" at bounding box center [405, 301] width 285 height 17
drag, startPoint x: 395, startPoint y: 299, endPoint x: 348, endPoint y: 357, distance: 74.3
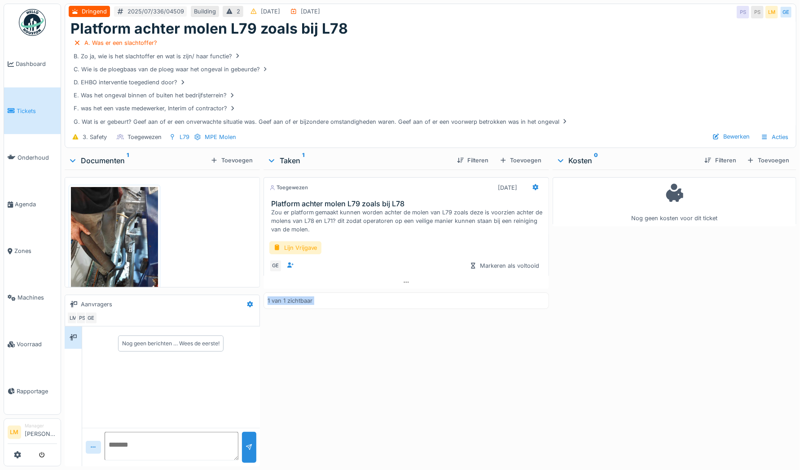
click at [348, 357] on div "Toegewezen [DATE] Platform achter molen L79 zoals bij L78 Zou er platform gemaa…" at bounding box center [405, 316] width 285 height 293
click at [330, 293] on div "1 van 1 zichtbaar" at bounding box center [405, 301] width 285 height 17
click at [16, 118] on link "Tickets" at bounding box center [32, 110] width 57 height 47
